Goal: Task Accomplishment & Management: Use online tool/utility

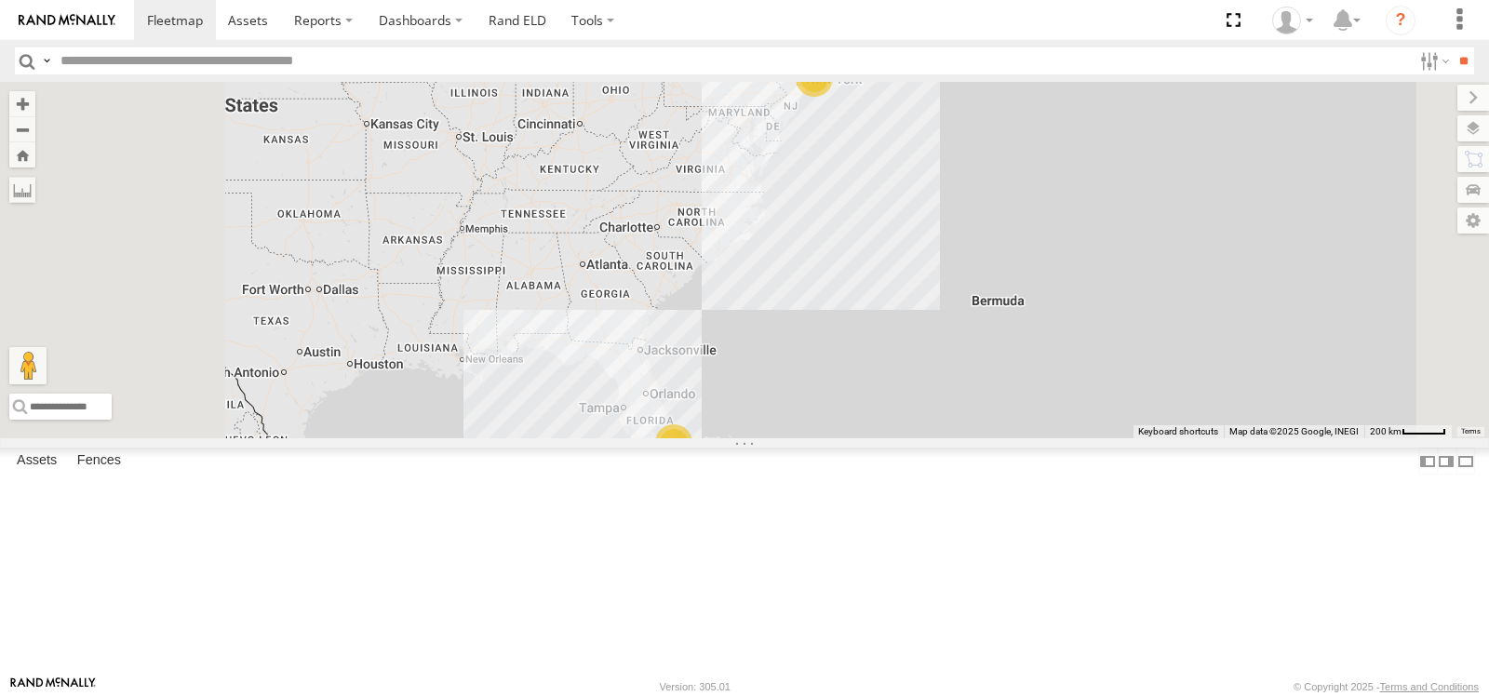
click at [0, 0] on span at bounding box center [0, 0] width 0 height 0
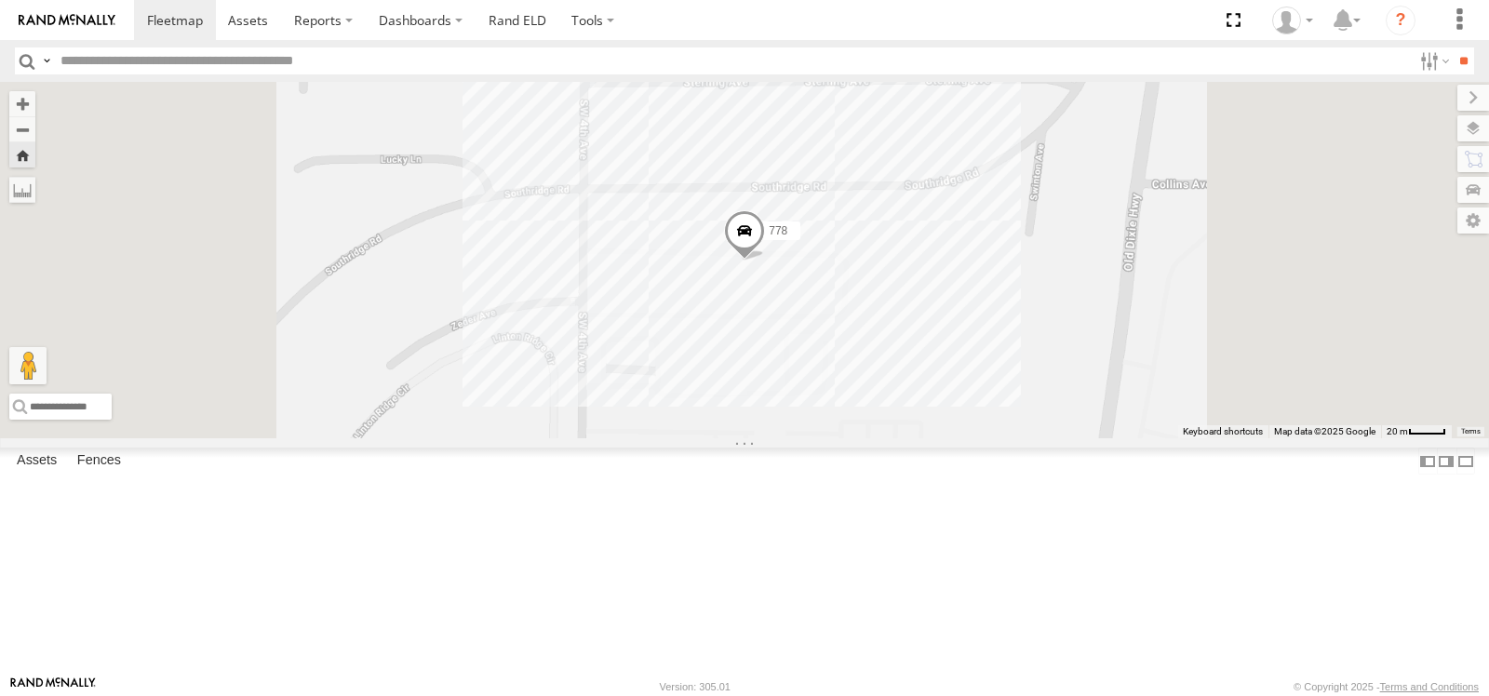
click at [765, 261] on span at bounding box center [744, 235] width 41 height 50
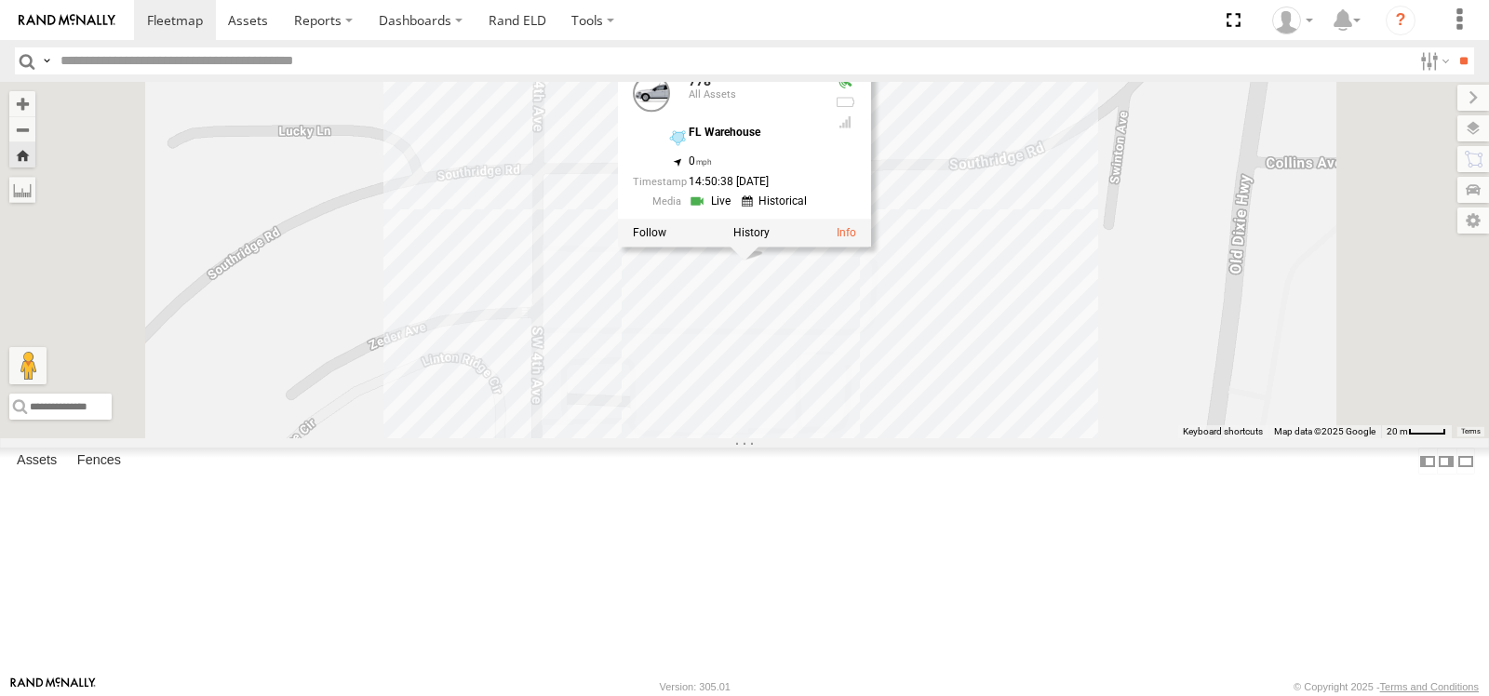
click at [736, 209] on link at bounding box center [712, 201] width 47 height 18
click at [0, 0] on span at bounding box center [0, 0] width 0 height 0
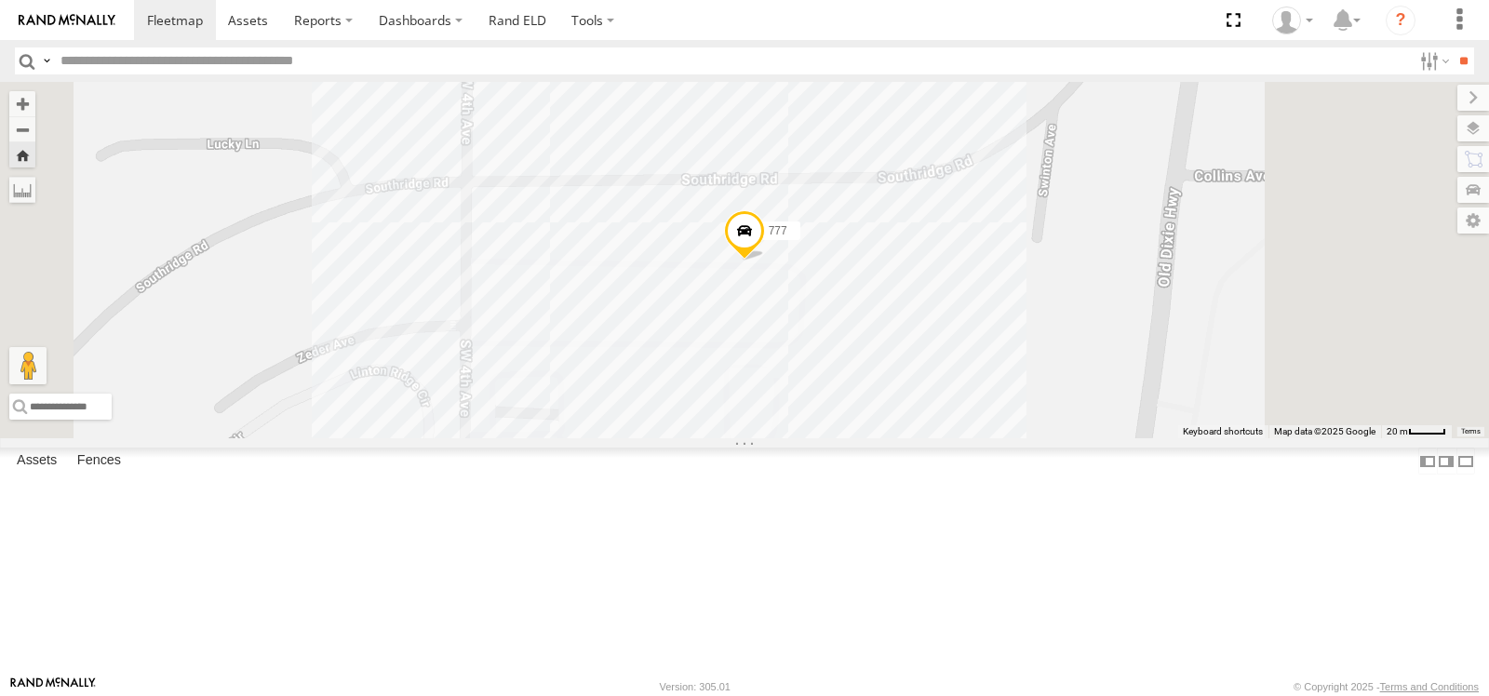
click at [0, 0] on link at bounding box center [0, 0] width 0 height 0
click at [759, 261] on span at bounding box center [738, 236] width 41 height 50
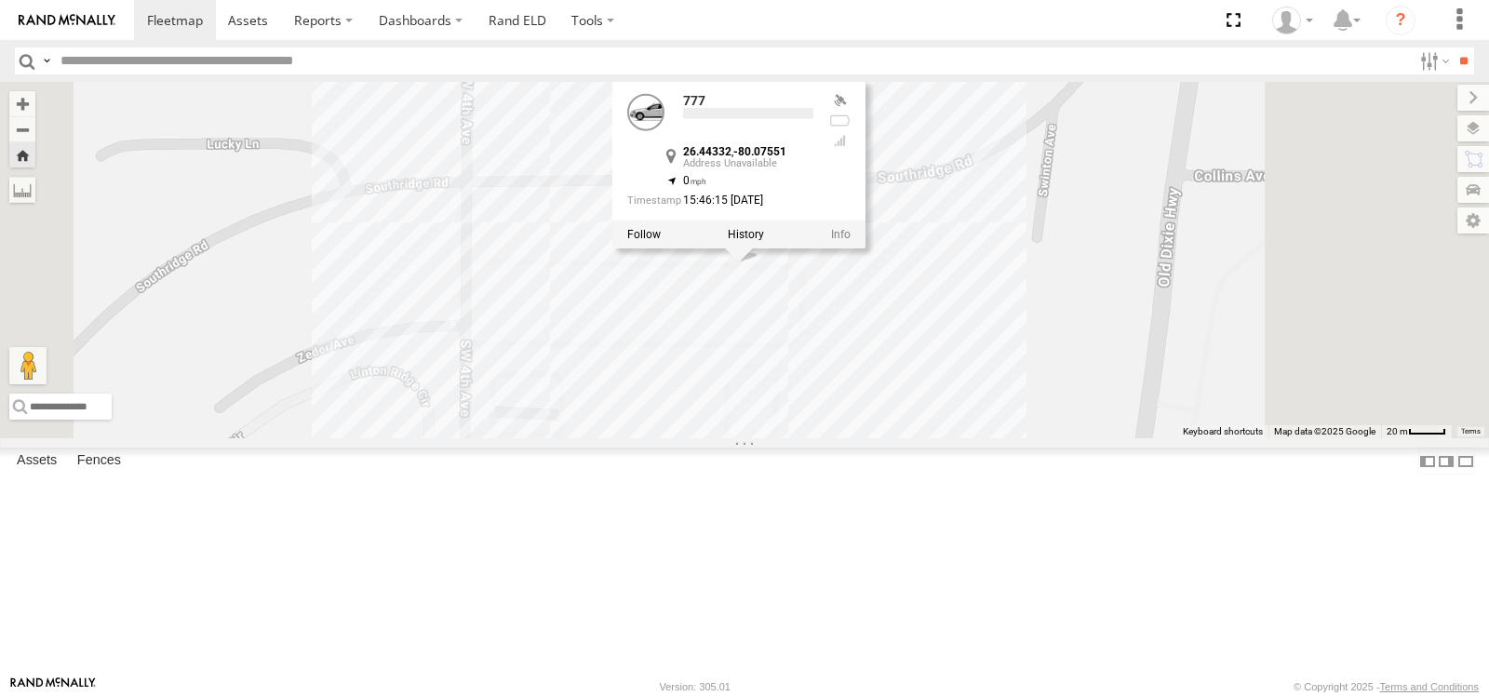
click at [764, 240] on label at bounding box center [746, 233] width 36 height 13
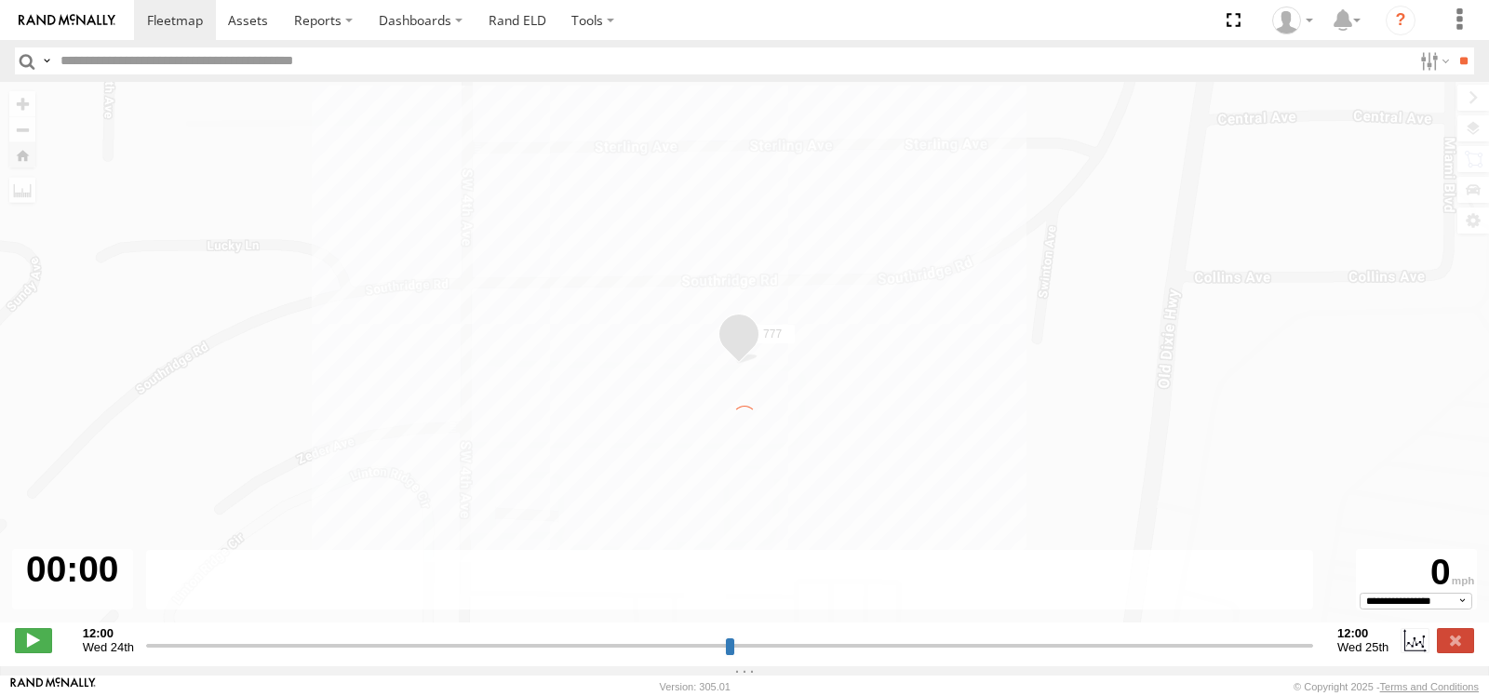
type input "**********"
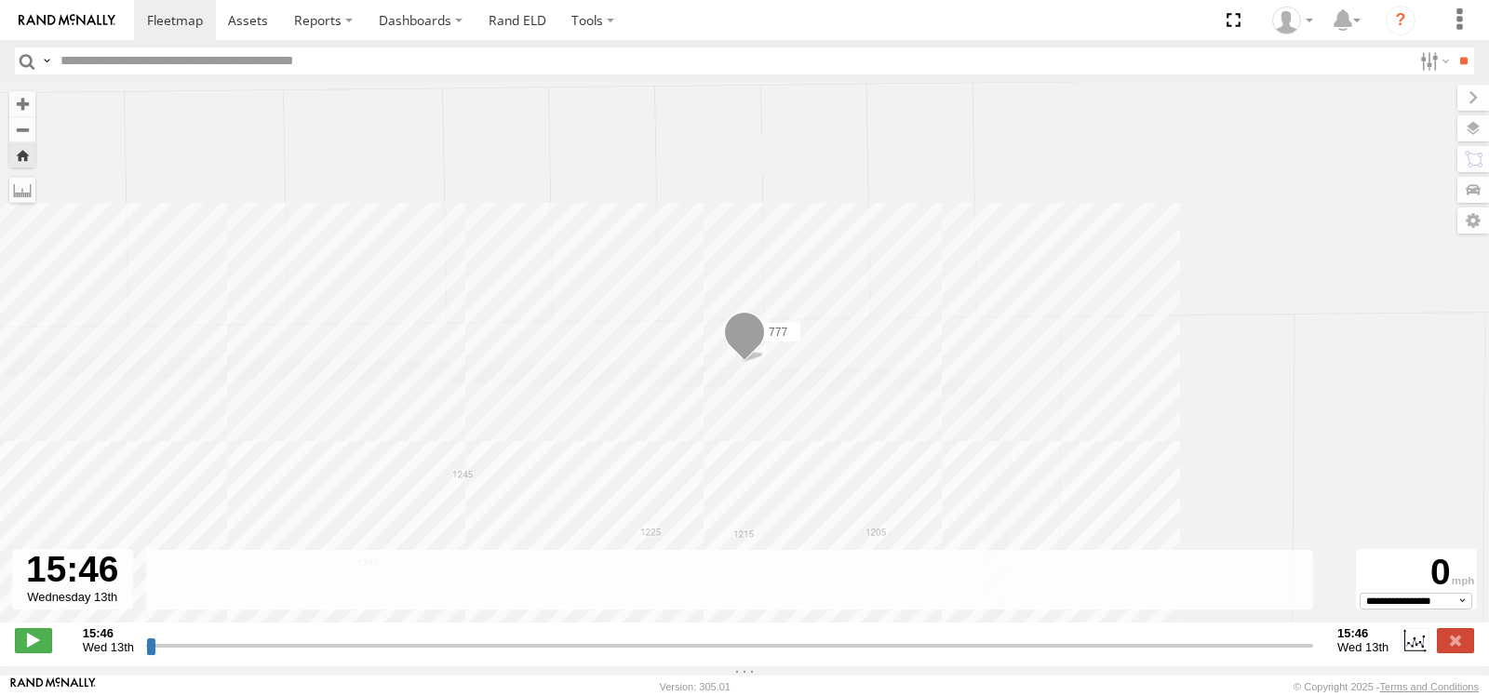
click at [735, 330] on span at bounding box center [744, 337] width 41 height 50
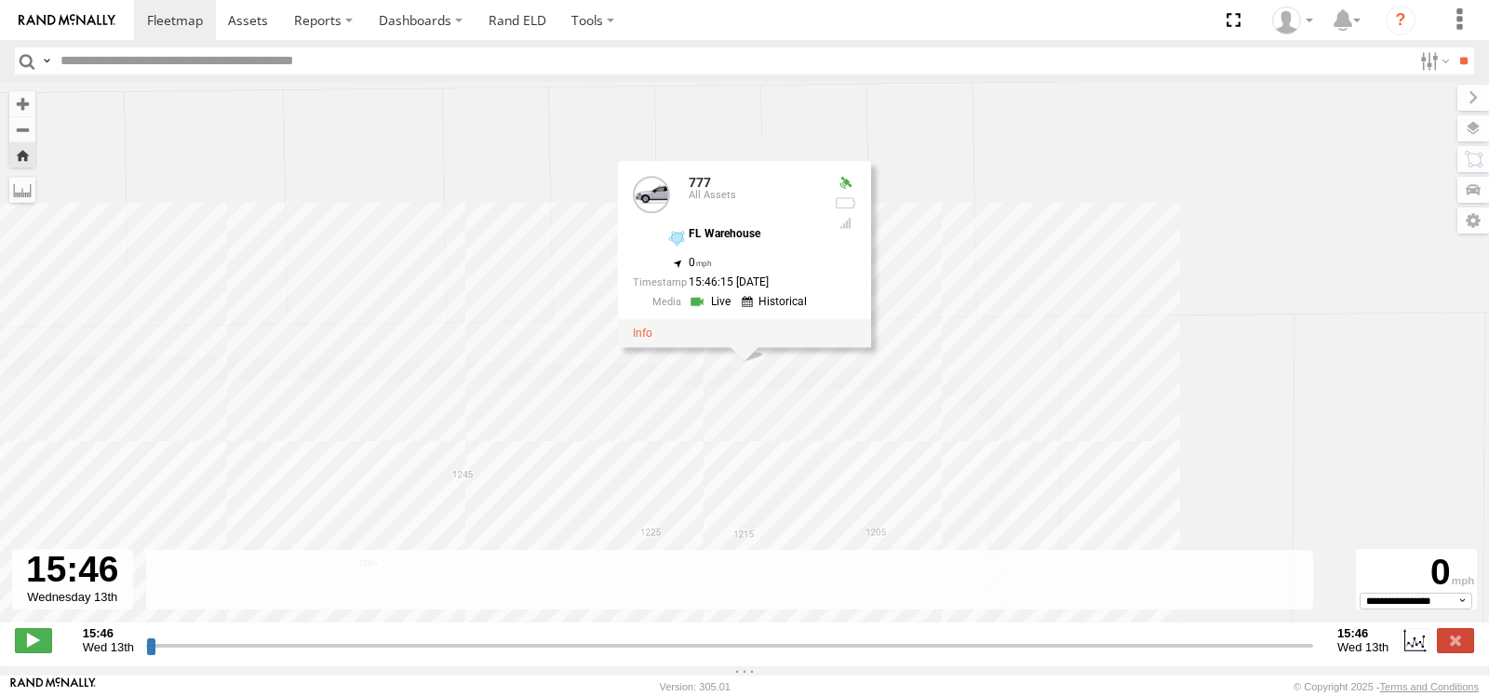
click at [724, 307] on link at bounding box center [712, 302] width 47 height 18
click at [723, 305] on link at bounding box center [712, 302] width 47 height 18
click at [723, 303] on link at bounding box center [712, 302] width 47 height 18
click at [724, 304] on link at bounding box center [712, 302] width 47 height 18
click at [723, 307] on link at bounding box center [712, 302] width 47 height 18
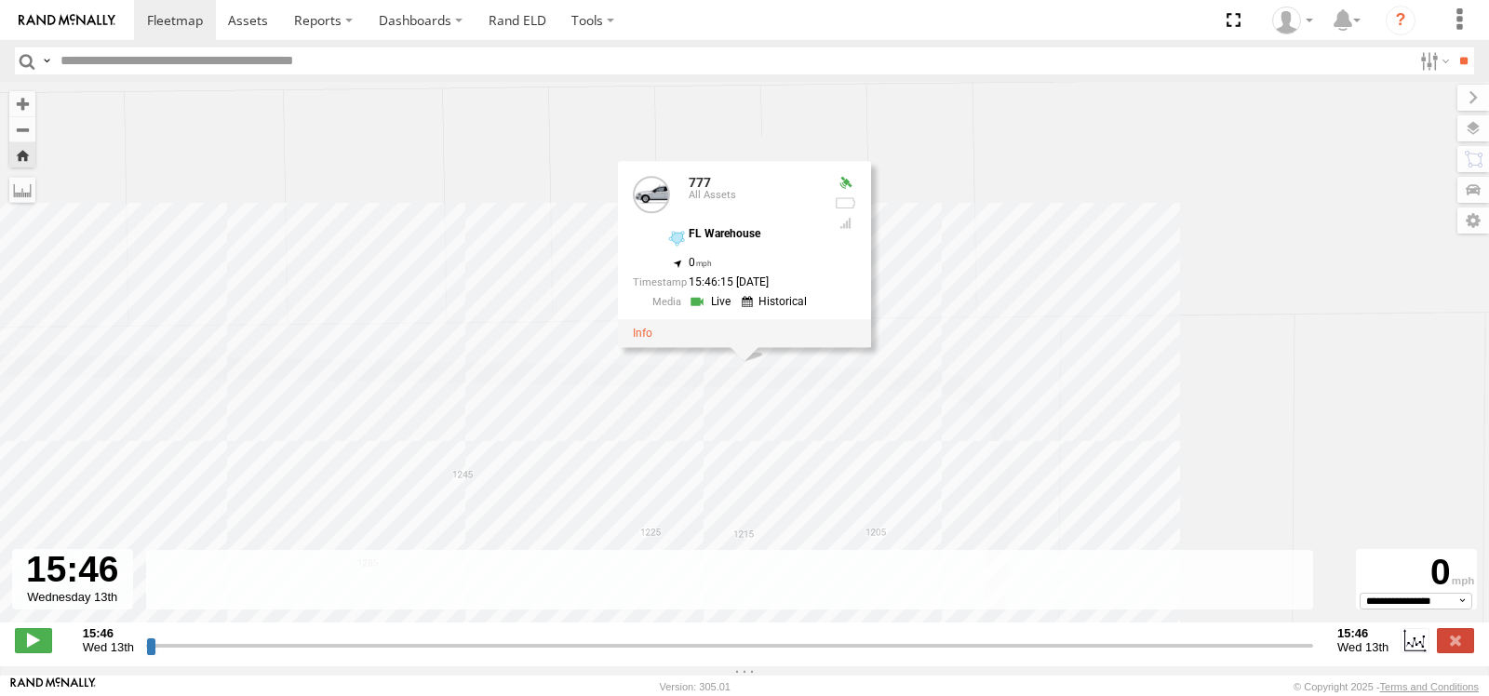
click at [728, 303] on link at bounding box center [712, 302] width 47 height 18
click at [719, 305] on link at bounding box center [712, 302] width 47 height 18
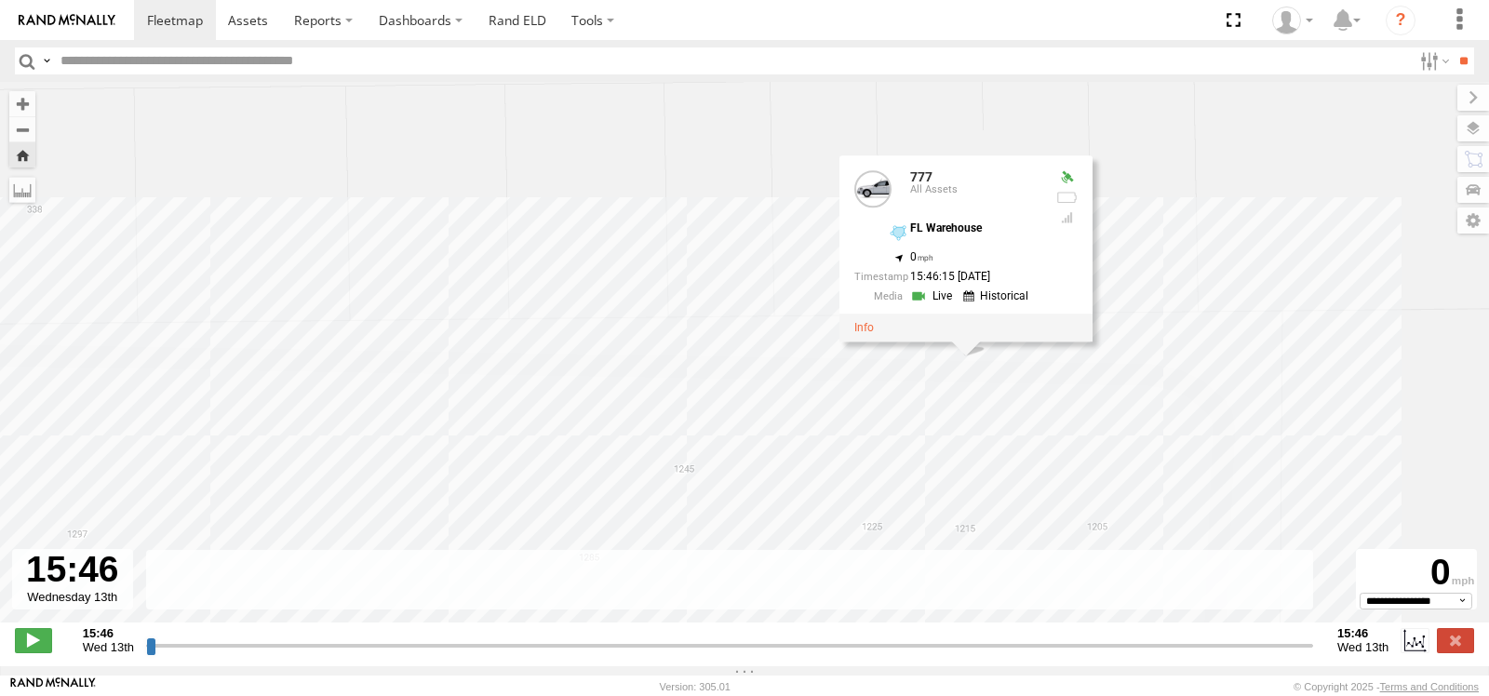
drag, startPoint x: 205, startPoint y: 396, endPoint x: 449, endPoint y: 391, distance: 244.8
click at [449, 391] on div "777 777 All Assets FL Warehouse 26.44332 , -80.07551 0 15:46:15 08/13/2025" at bounding box center [744, 362] width 1489 height 560
click at [170, 31] on link at bounding box center [175, 20] width 82 height 40
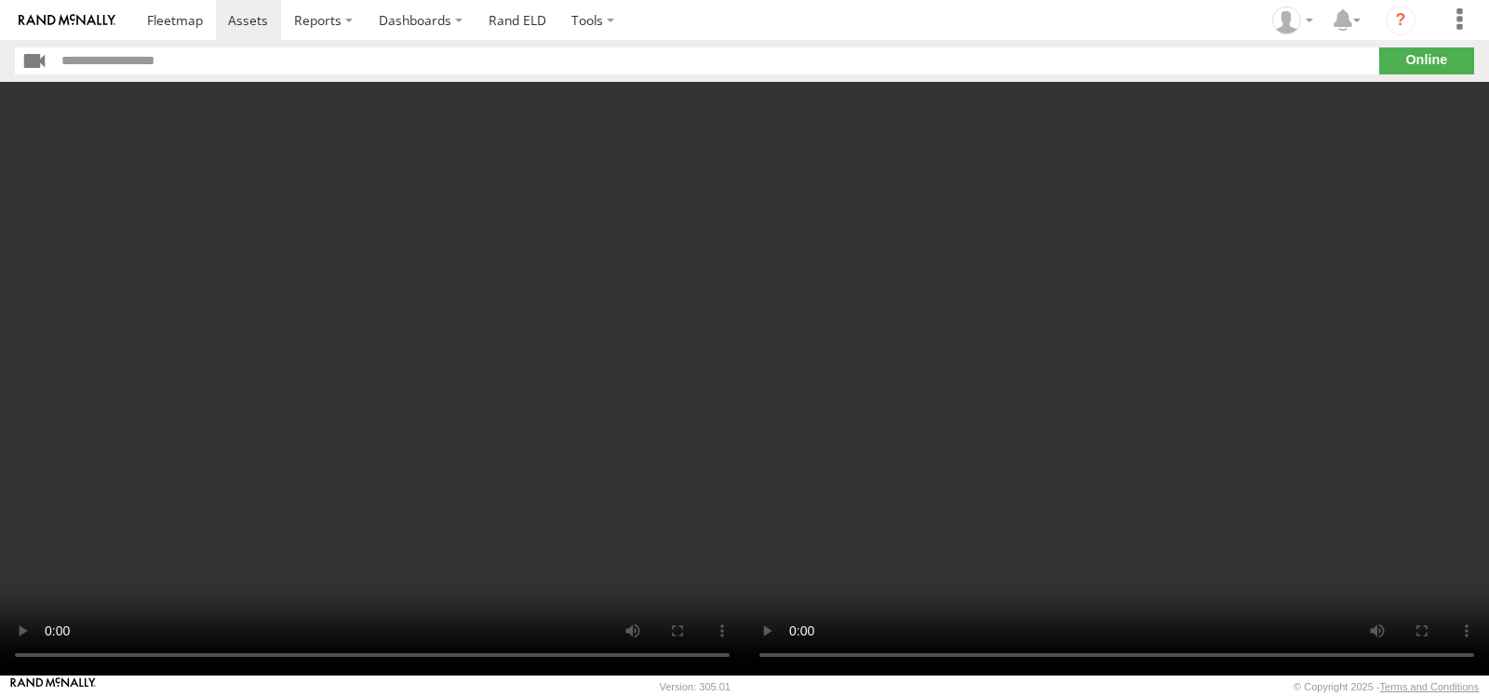
click at [463, 486] on video at bounding box center [372, 379] width 744 height 594
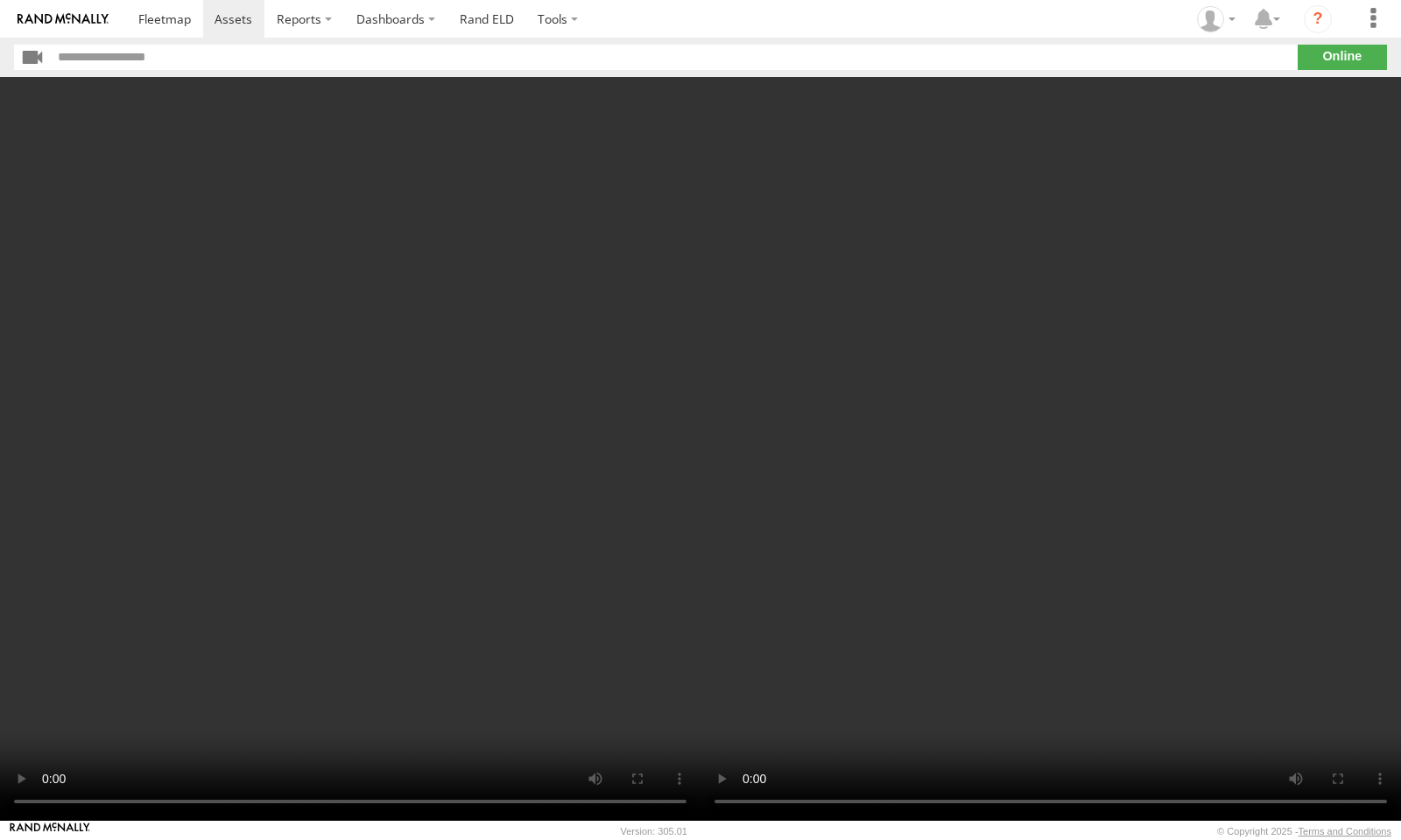
click at [700, 511] on video at bounding box center [350, 449] width 700 height 744
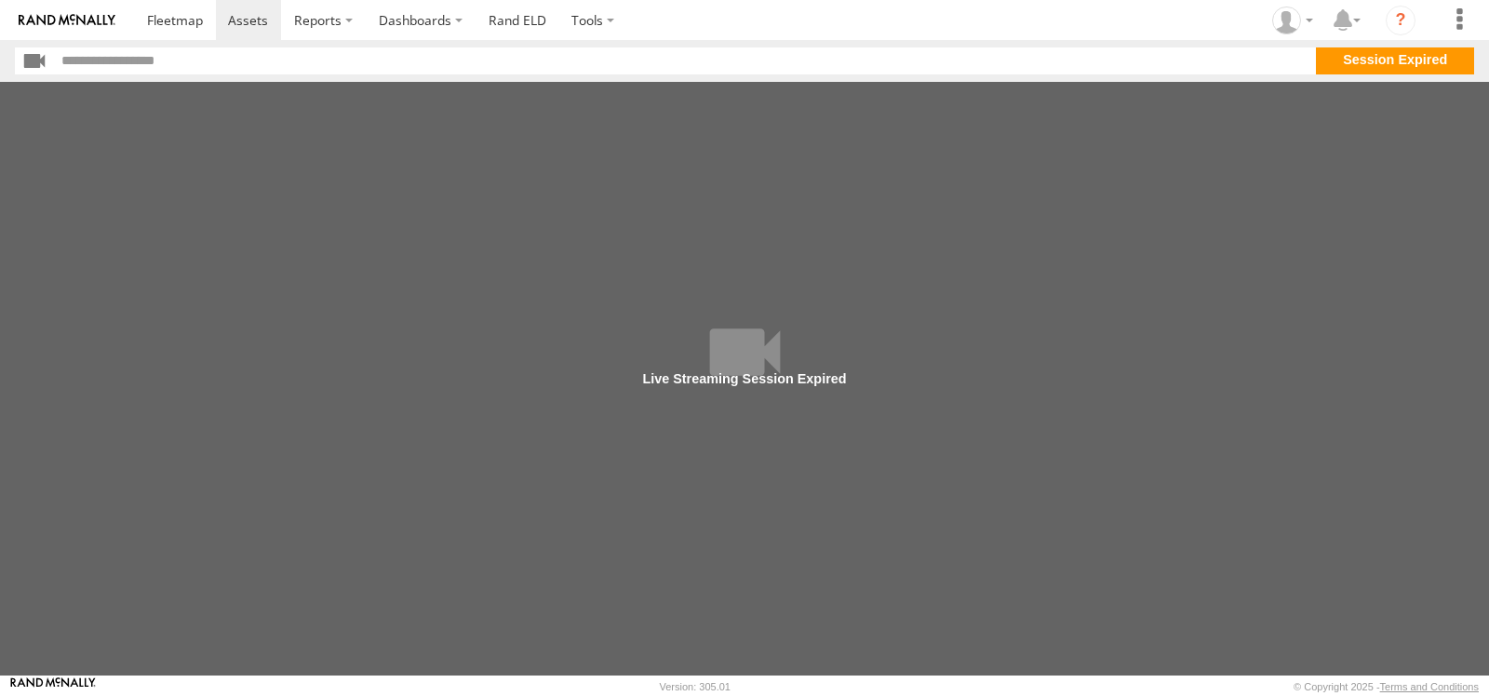
click at [1137, 473] on main at bounding box center [744, 379] width 1489 height 594
click at [1138, 473] on main at bounding box center [744, 379] width 1489 height 594
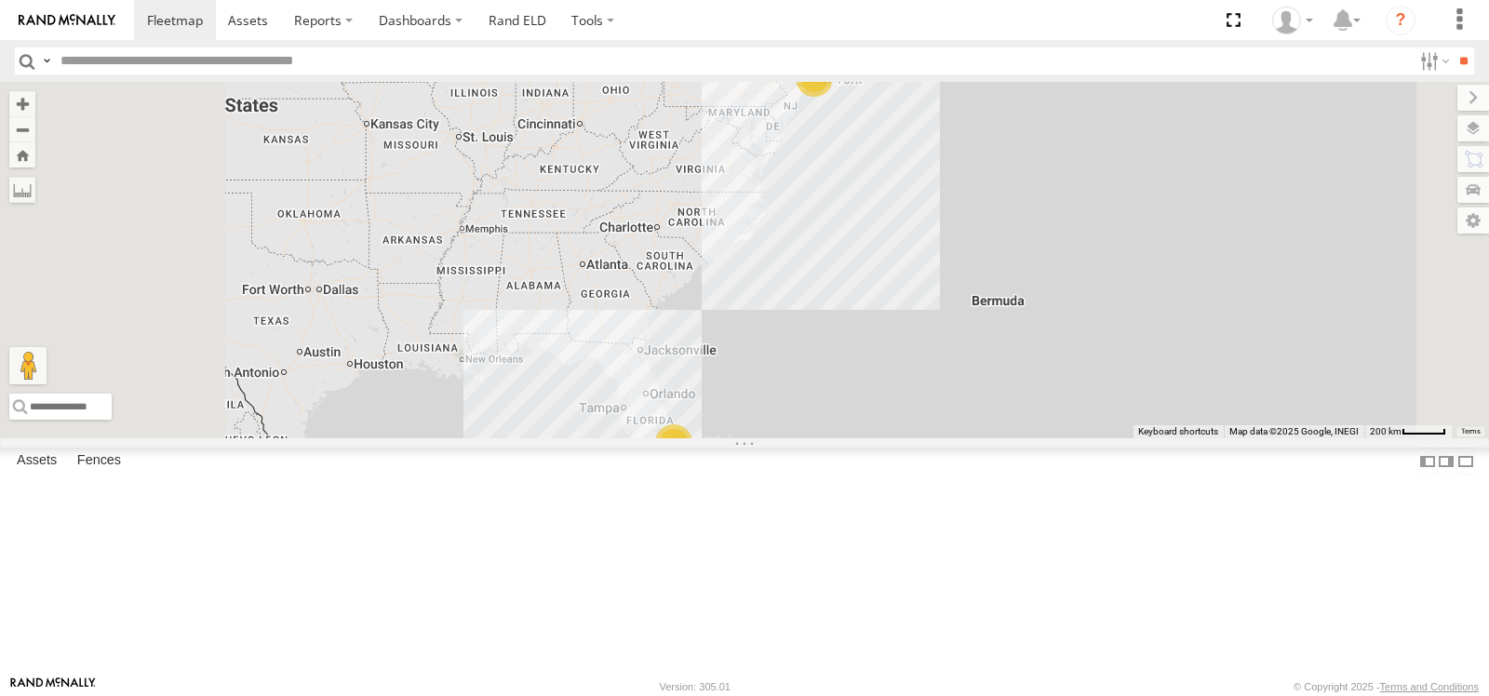
click at [0, 0] on span at bounding box center [0, 0] width 0 height 0
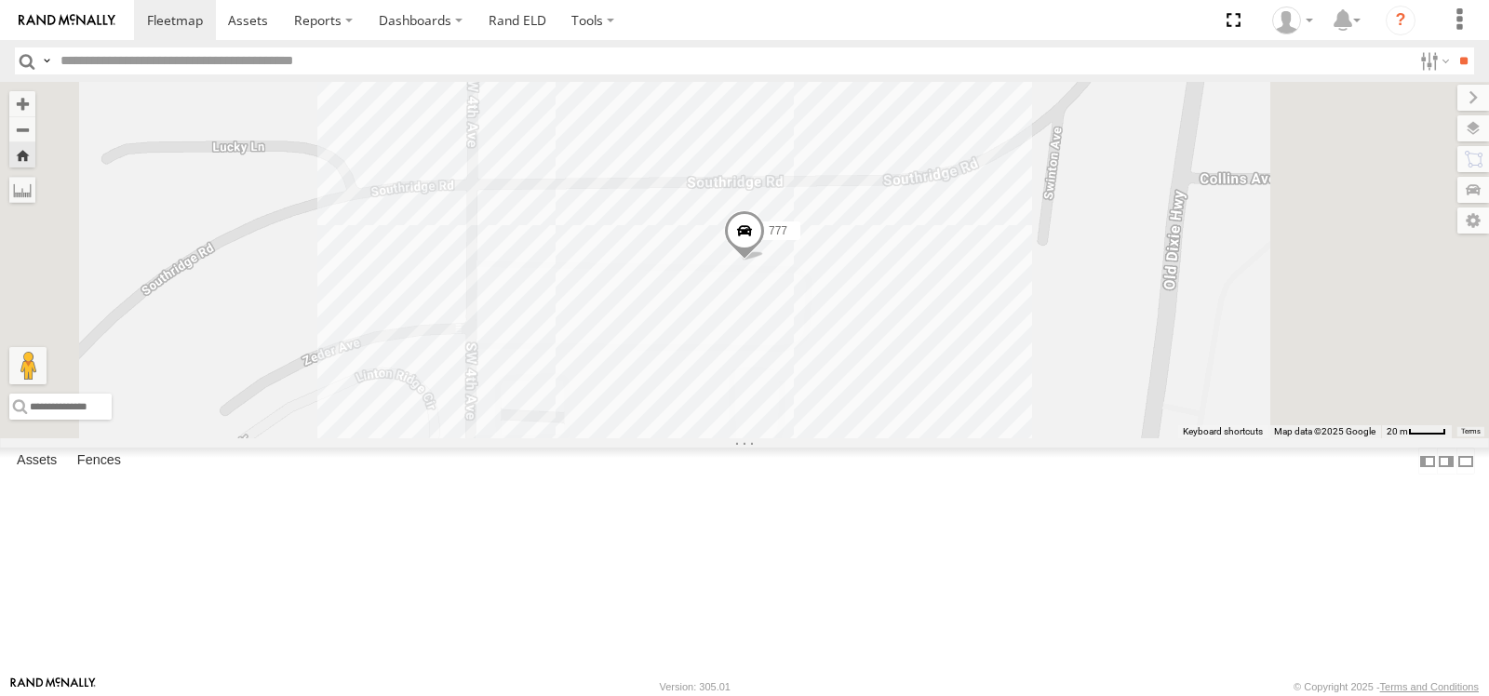
click at [0, 0] on link at bounding box center [0, 0] width 0 height 0
click at [0, 0] on span at bounding box center [0, 0] width 0 height 0
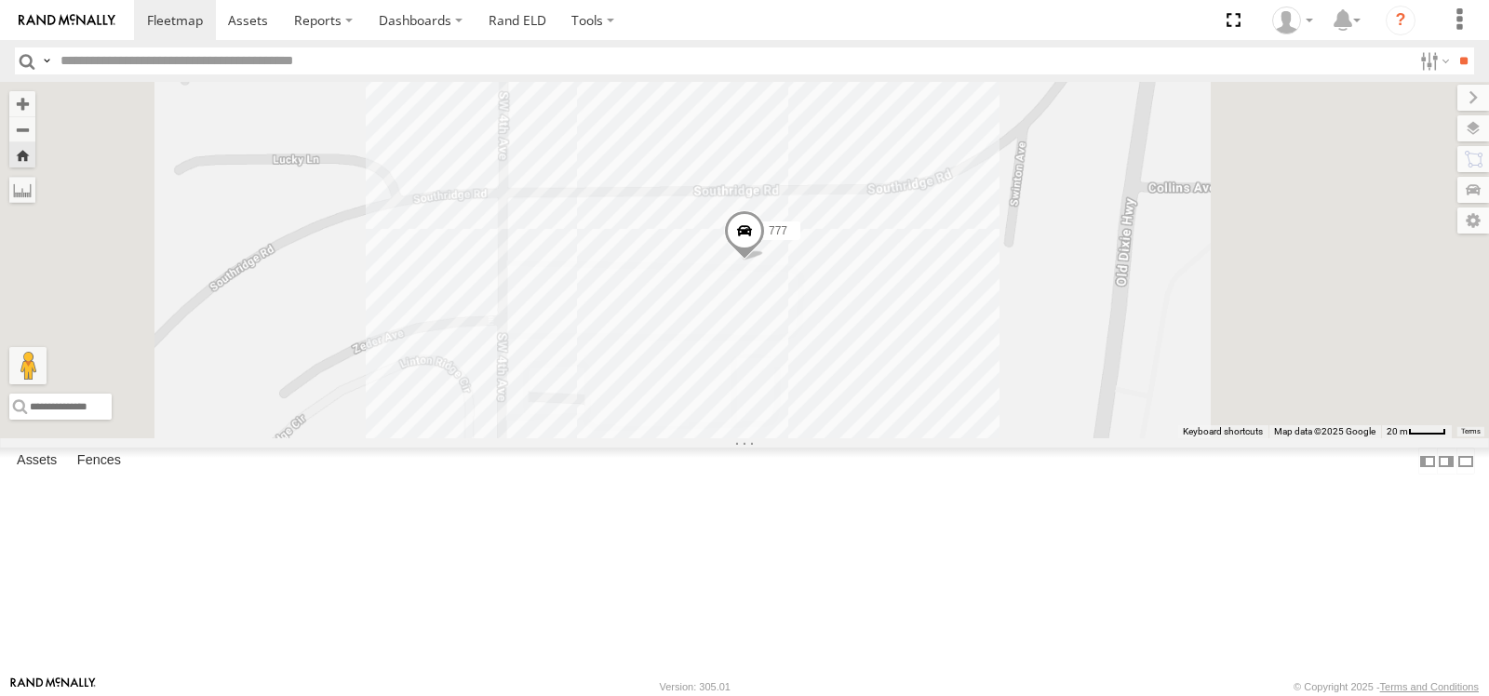
click at [0, 0] on link at bounding box center [0, 0] width 0 height 0
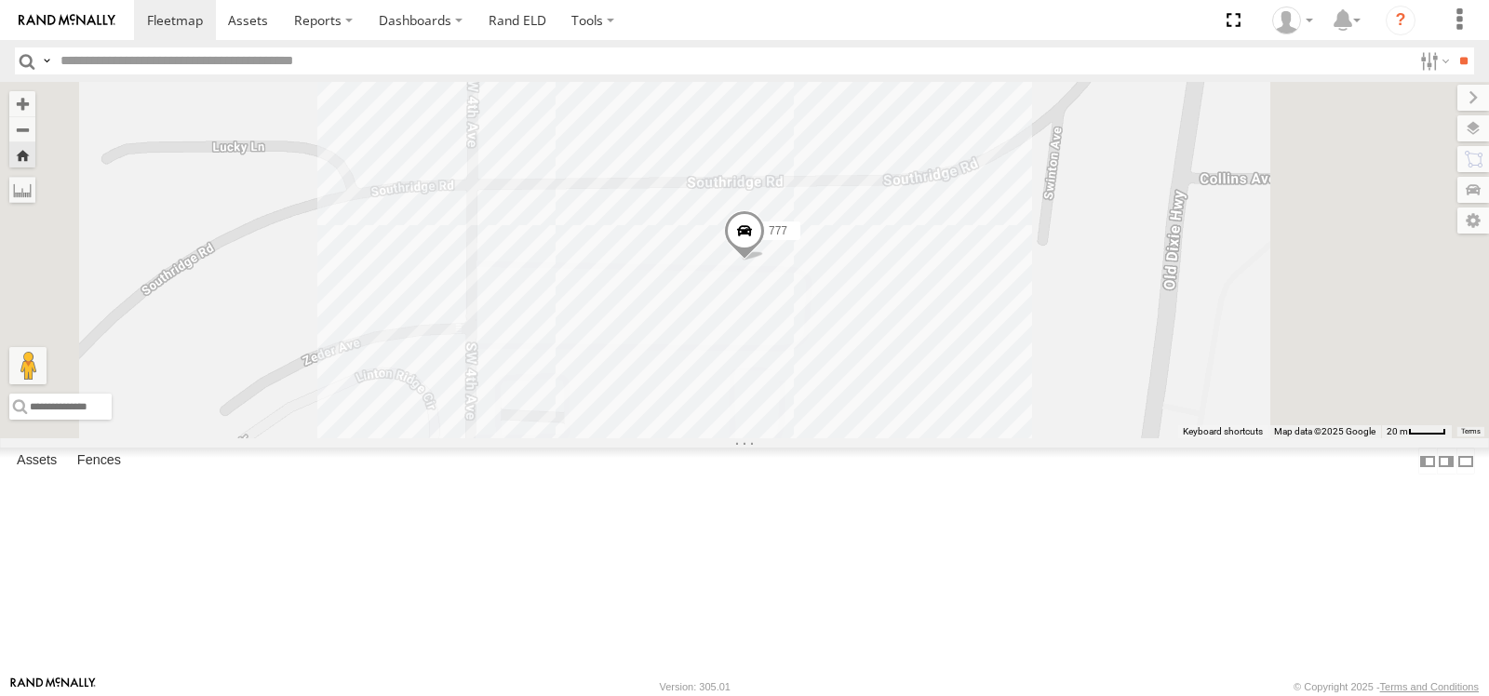
click at [0, 0] on link at bounding box center [0, 0] width 0 height 0
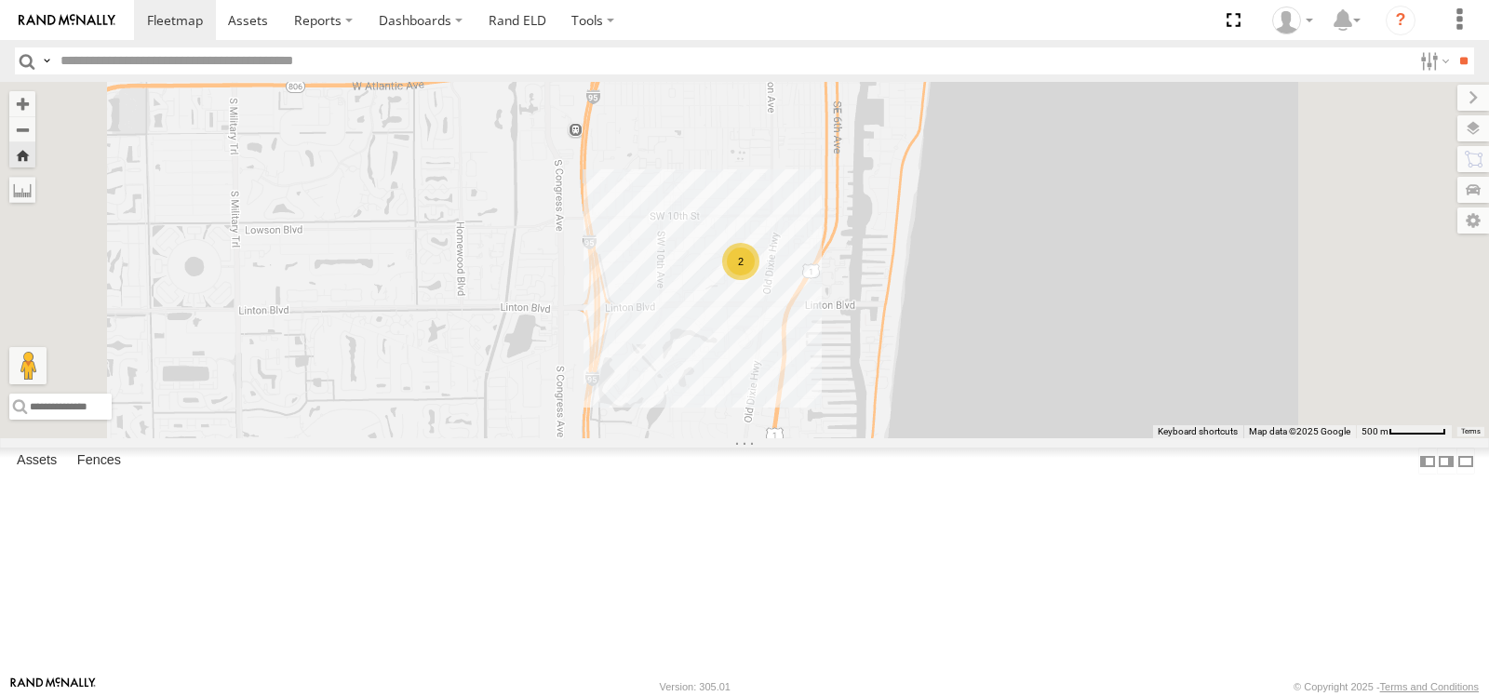
click at [0, 0] on link at bounding box center [0, 0] width 0 height 0
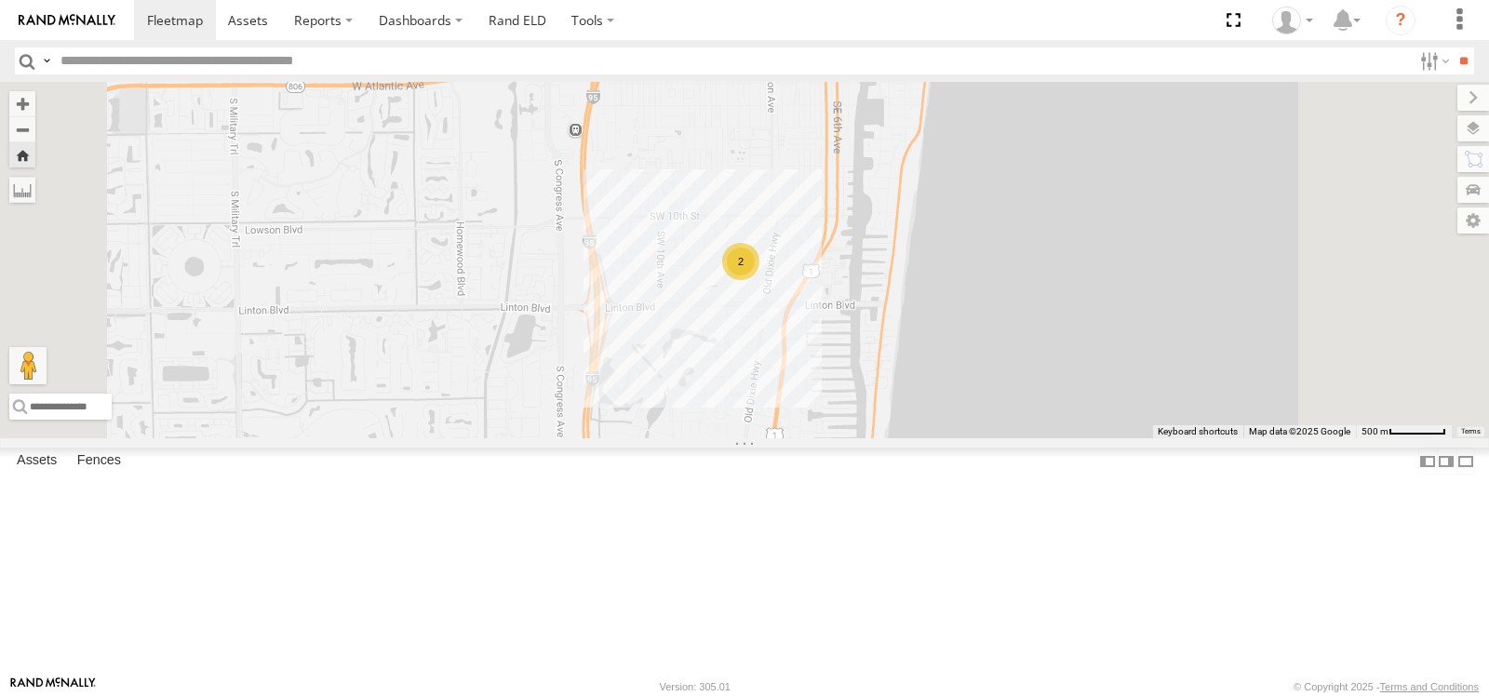
click at [0, 0] on link at bounding box center [0, 0] width 0 height 0
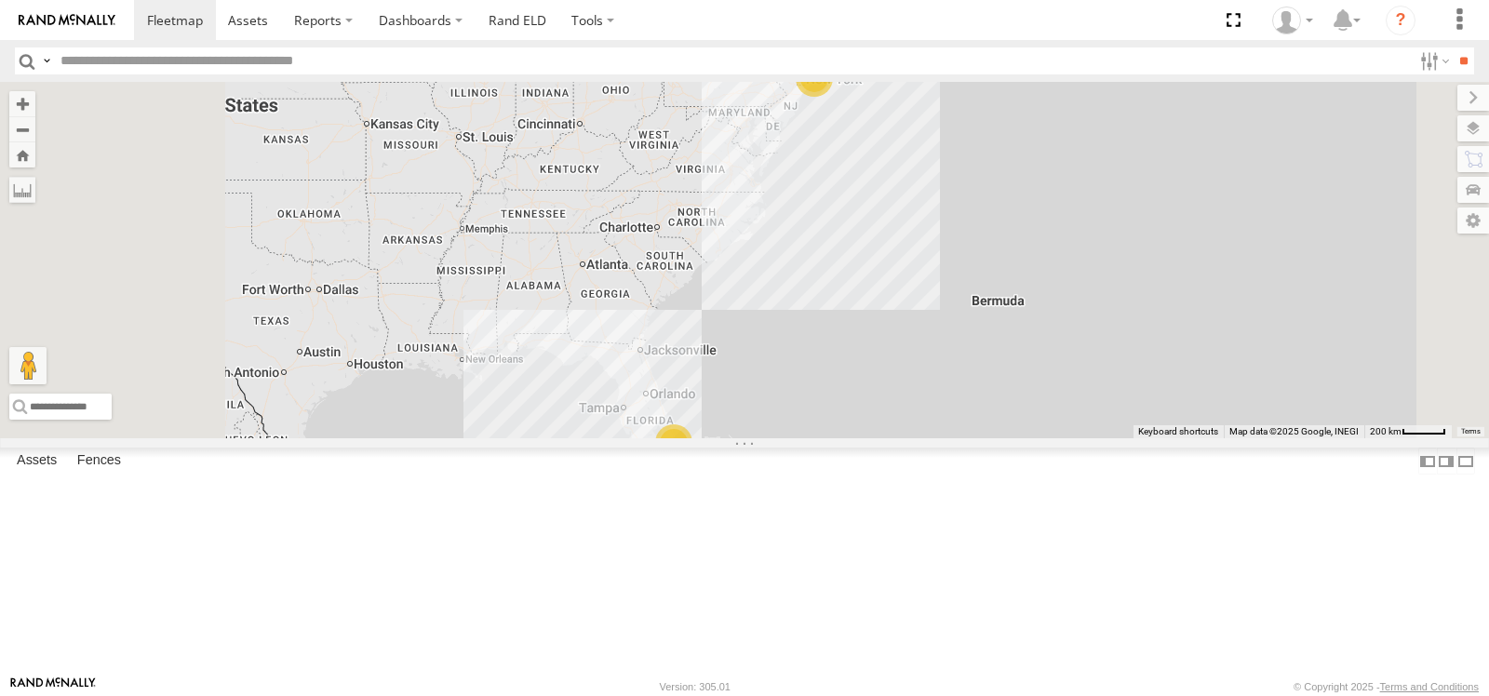
click at [0, 0] on link at bounding box center [0, 0] width 0 height 0
click at [0, 0] on span at bounding box center [0, 0] width 0 height 0
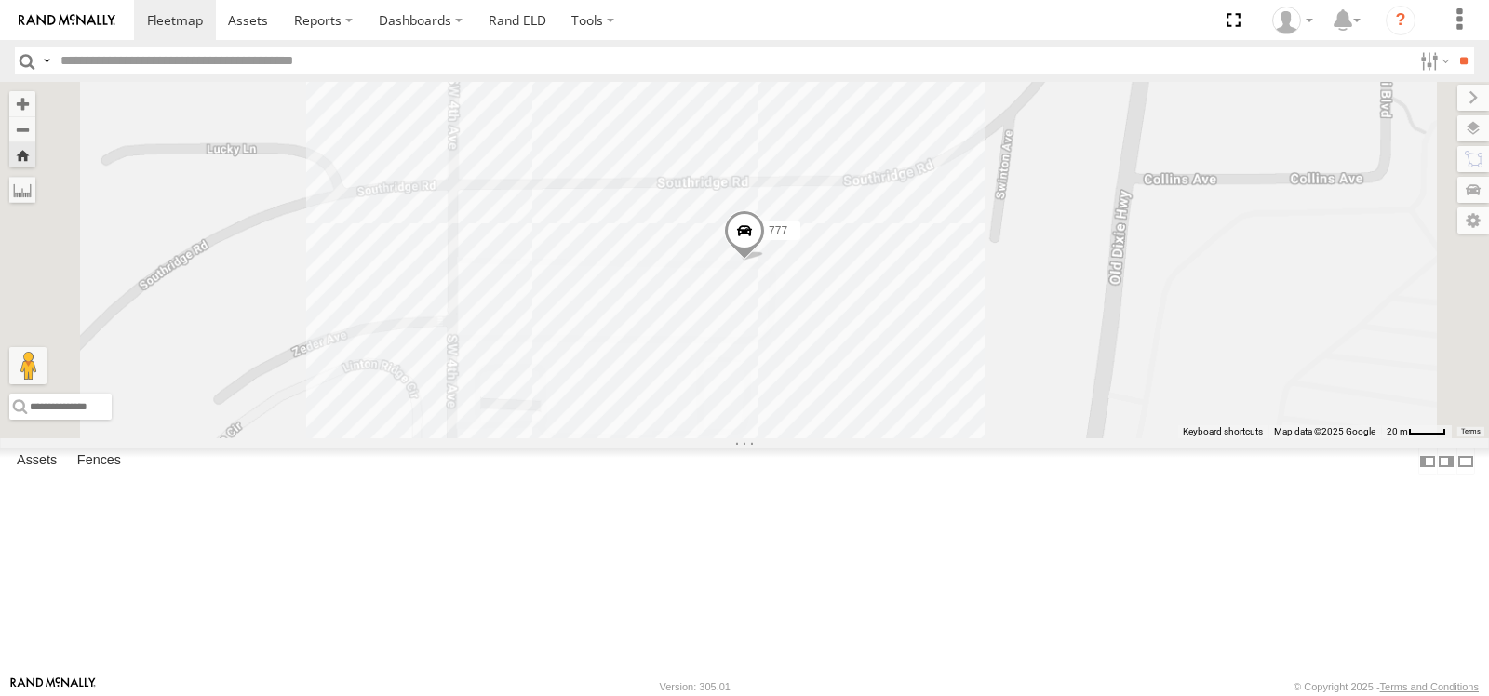
click at [0, 0] on link at bounding box center [0, 0] width 0 height 0
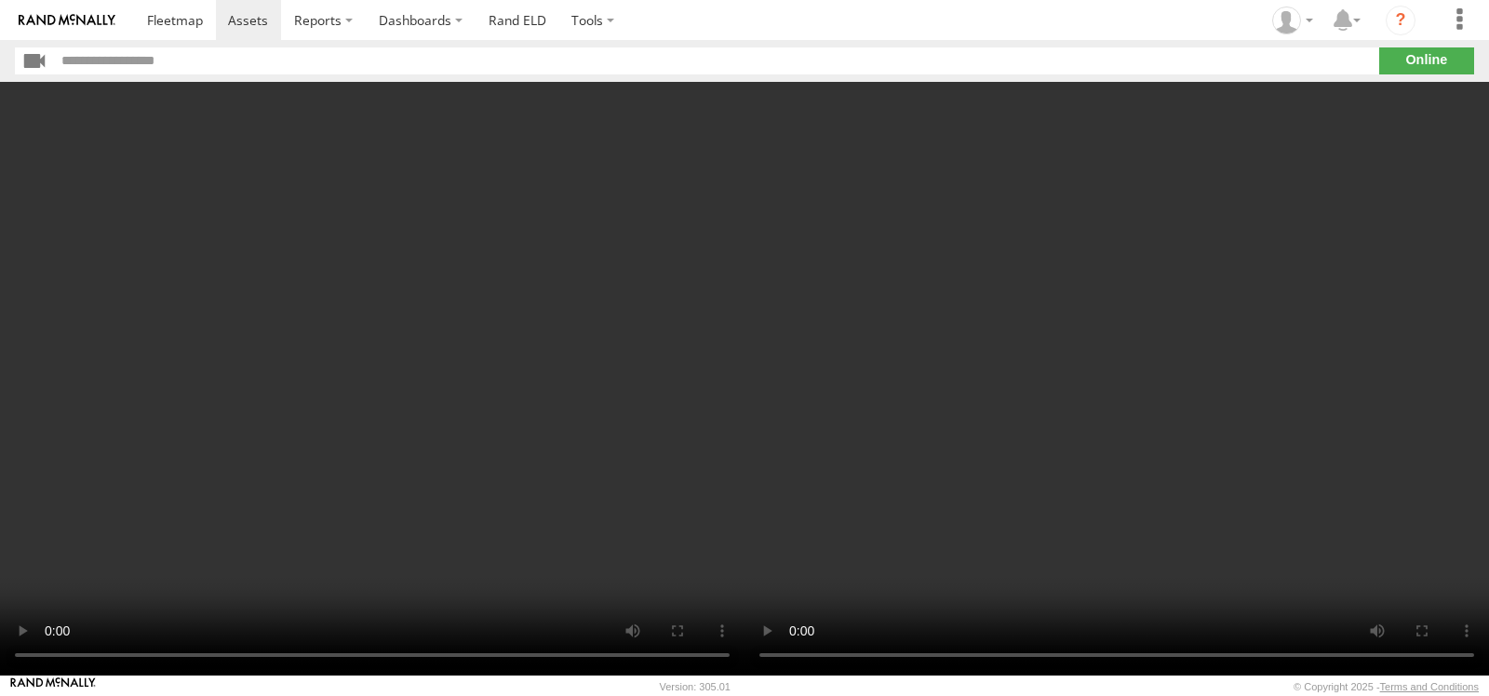
click at [398, 416] on video at bounding box center [372, 379] width 744 height 594
click at [397, 416] on video at bounding box center [372, 379] width 744 height 594
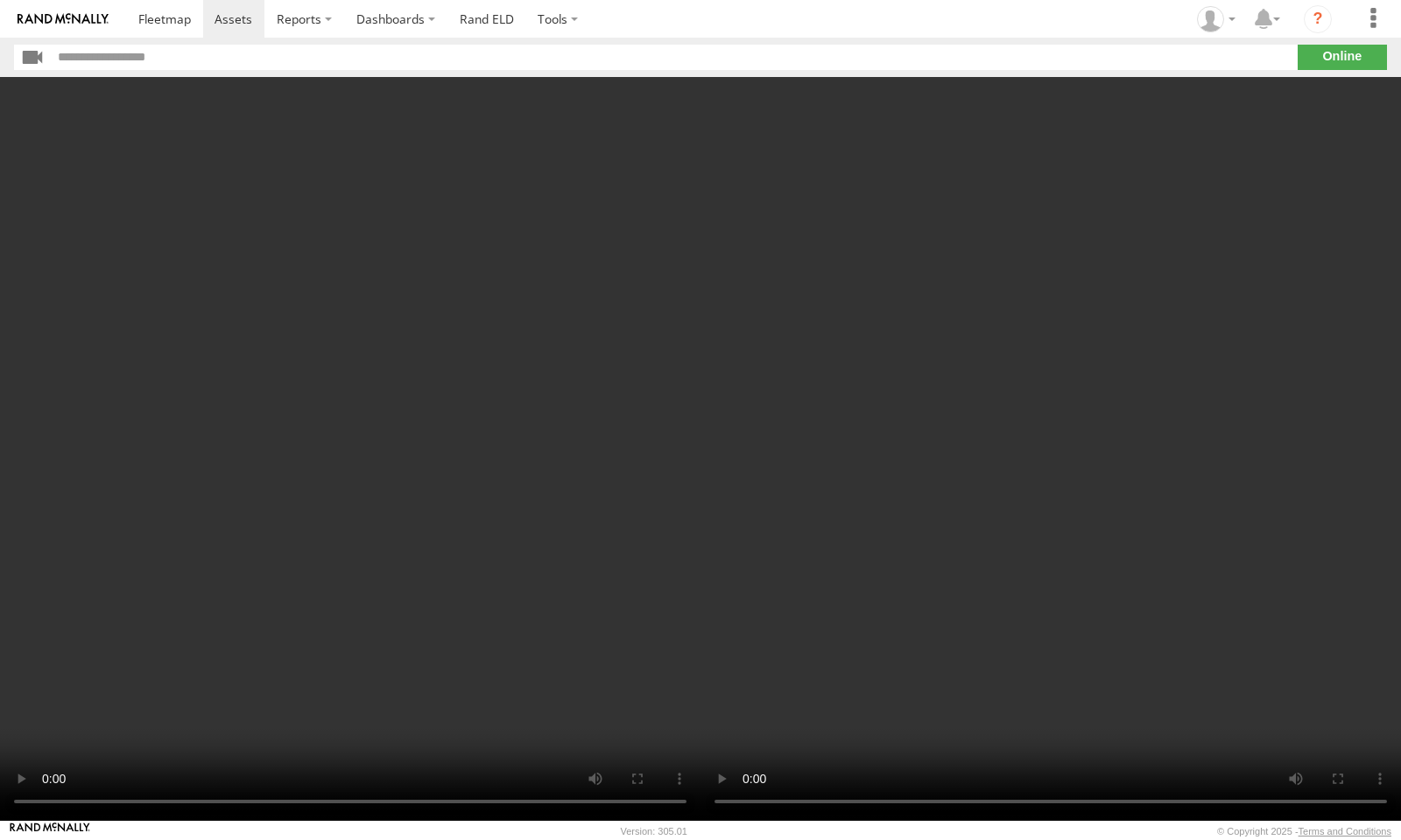
click at [700, 397] on video at bounding box center [350, 449] width 700 height 744
click at [503, 589] on video at bounding box center [350, 449] width 700 height 744
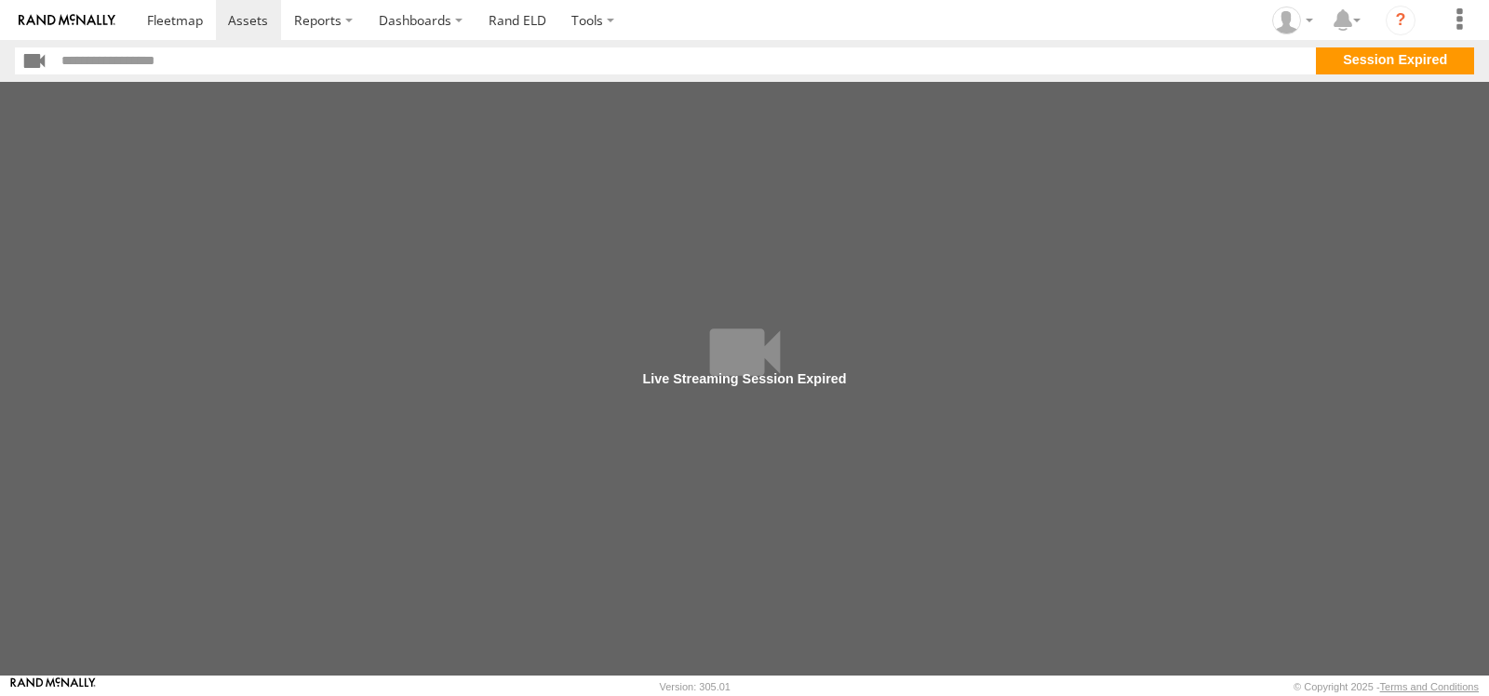
click at [1364, 66] on section "**" at bounding box center [744, 60] width 1459 height 27
click at [1361, 63] on section "**" at bounding box center [744, 60] width 1459 height 27
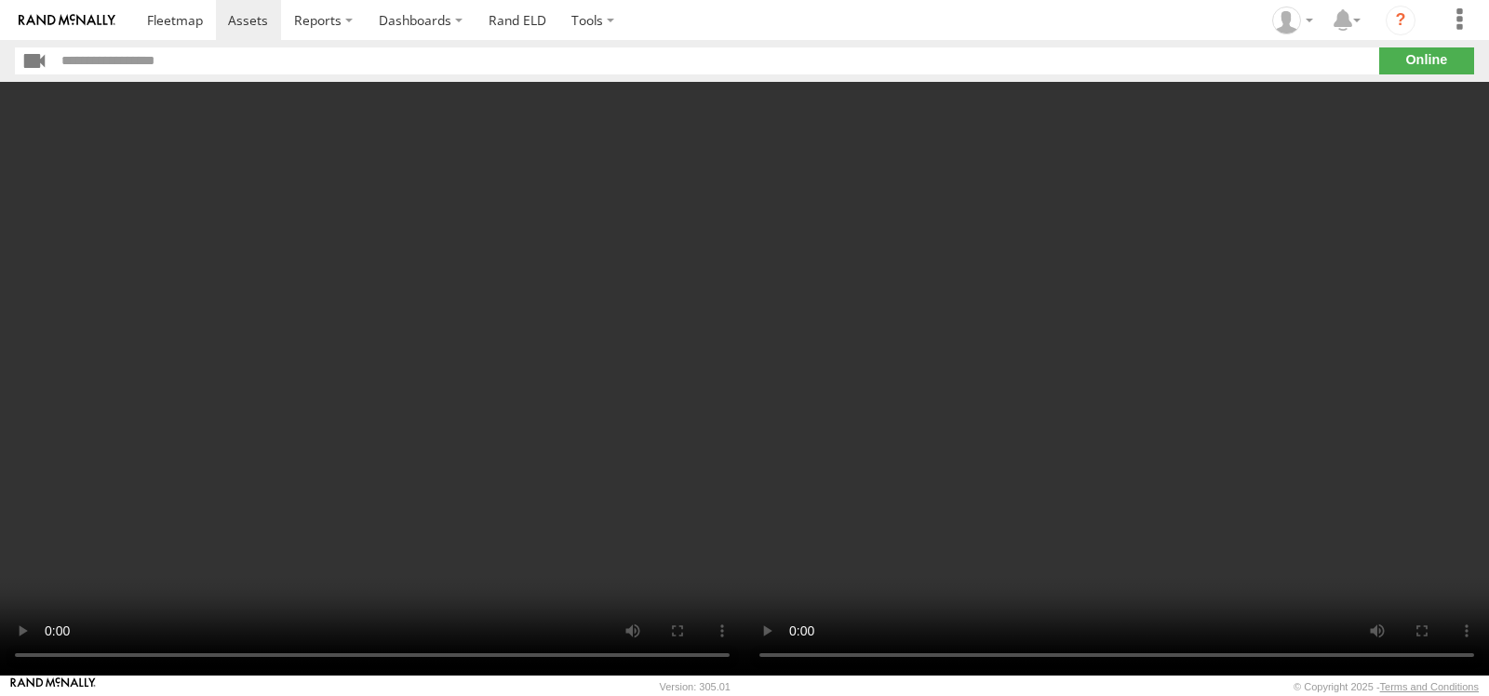
click at [349, 443] on video at bounding box center [372, 379] width 744 height 594
click at [314, 414] on video at bounding box center [372, 379] width 744 height 594
